Goal: Complete application form

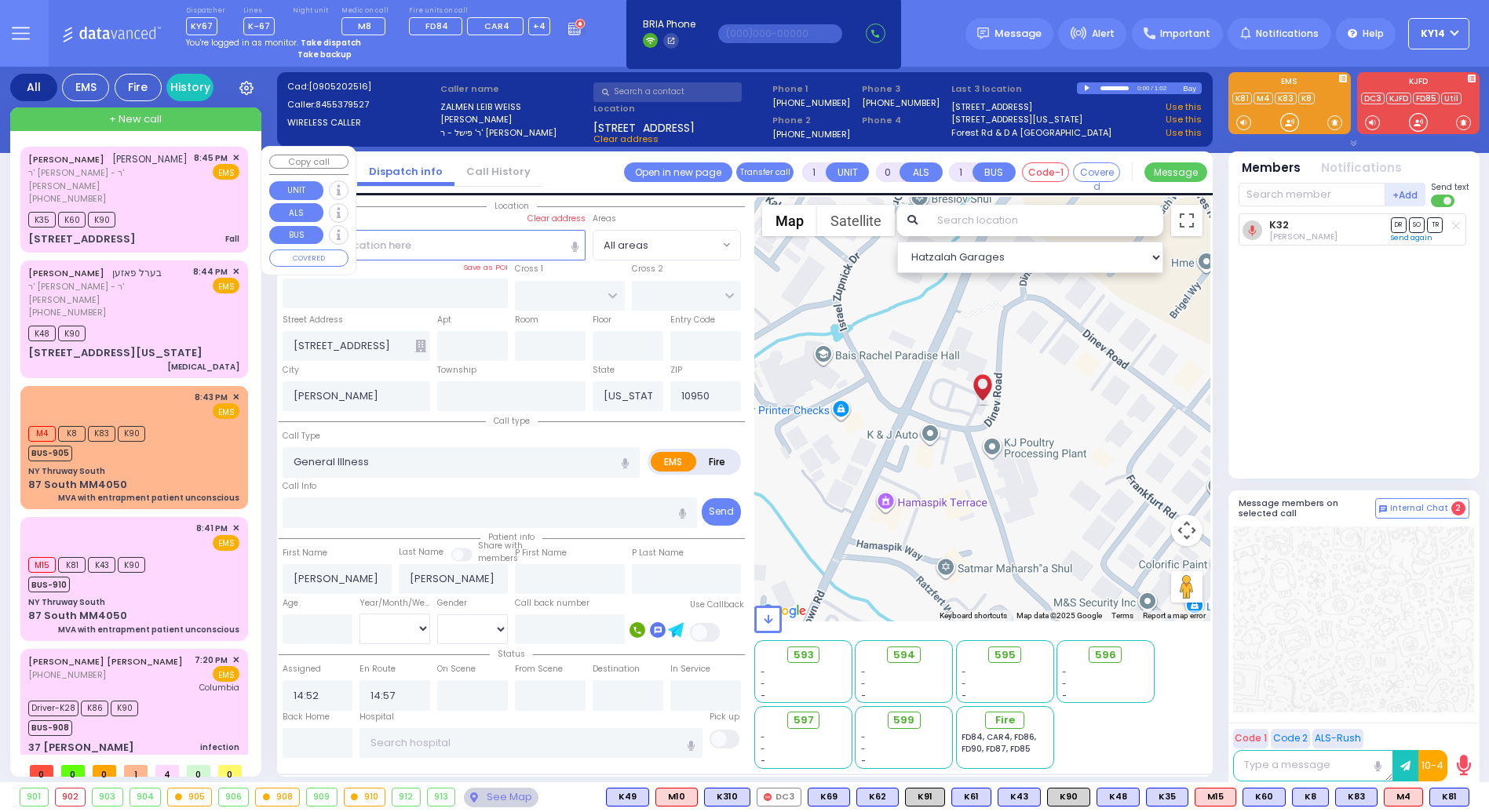
select select
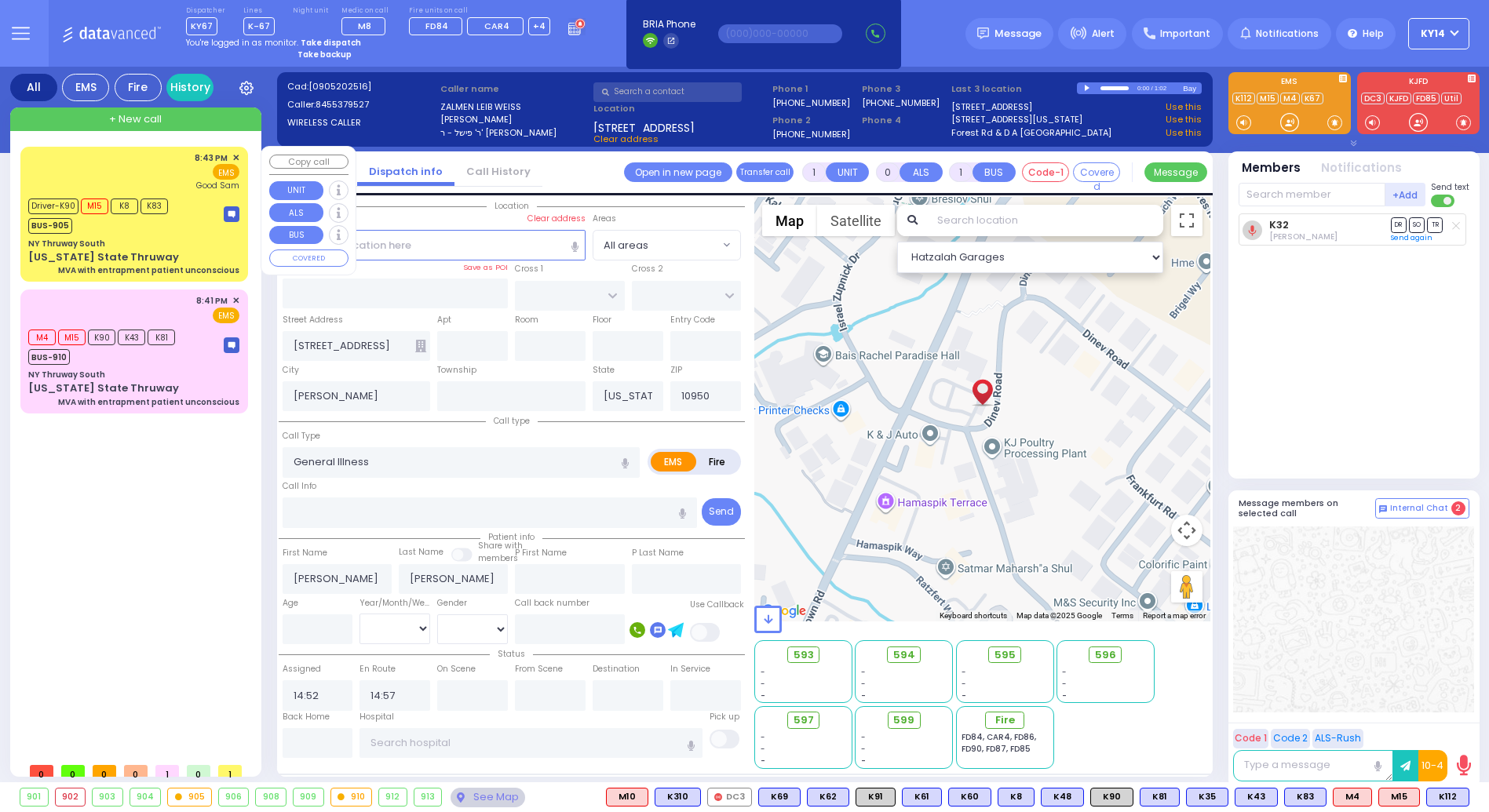
select select
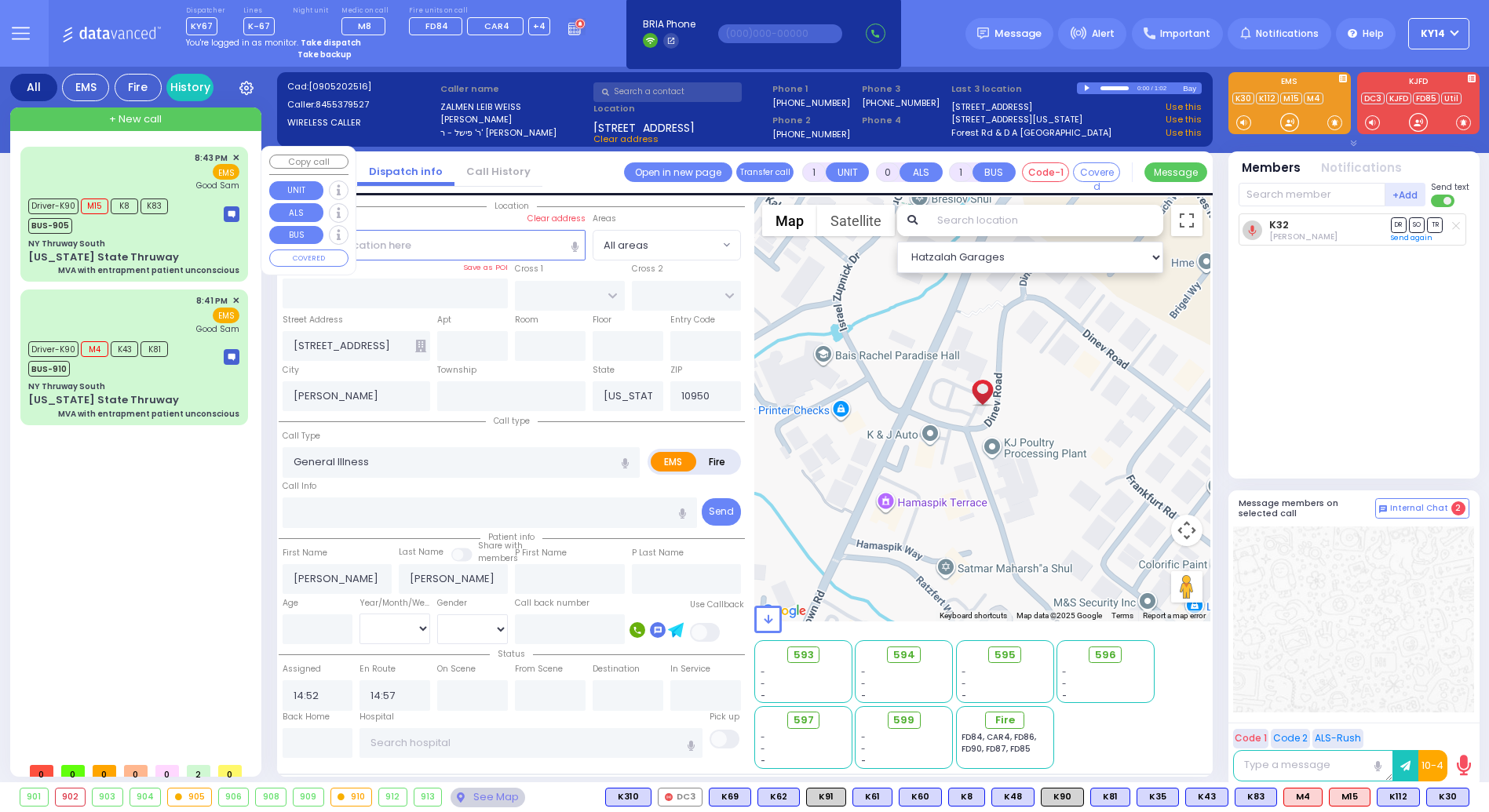
select select
